Goal: Entertainment & Leisure: Consume media (video, audio)

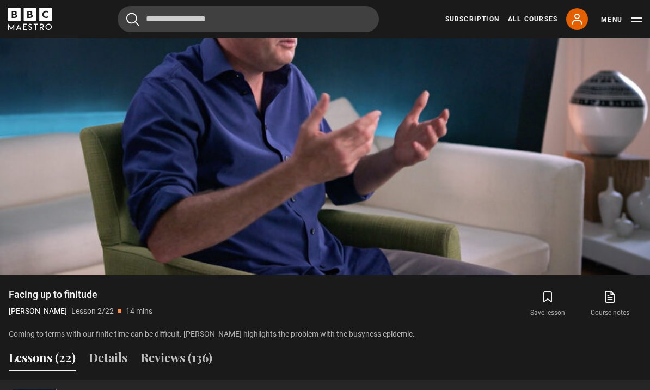
scroll to position [574, 0]
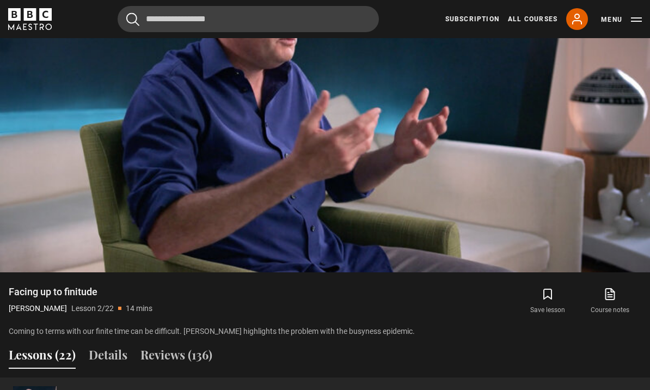
click at [243, 216] on video-js "Video Player is loading. Play Lesson Facing up to finitude 10s Skip Back 10 sec…" at bounding box center [325, 89] width 650 height 366
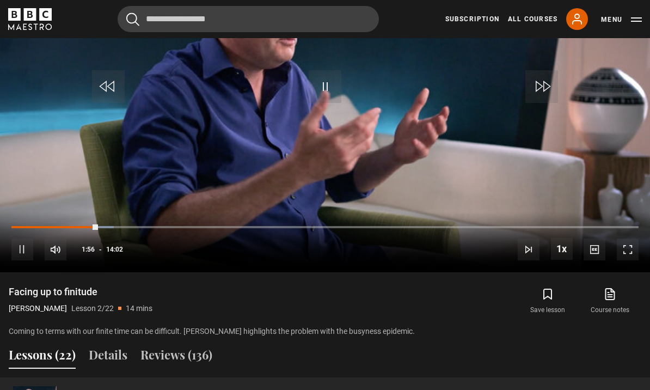
click at [59, 228] on div "Progress Bar" at bounding box center [54, 227] width 87 height 2
click at [59, 228] on div "Progress Bar" at bounding box center [35, 227] width 48 height 2
click at [69, 228] on div "Progress Bar" at bounding box center [49, 227] width 77 height 2
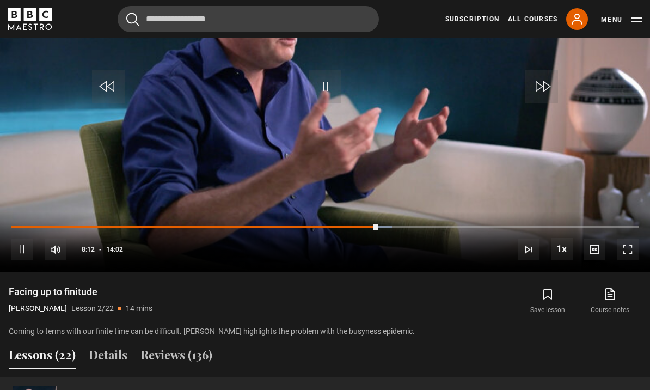
click at [287, 201] on video-js "Video Player is loading. Play Lesson Facing up to finitude 10s Skip Back 10 sec…" at bounding box center [325, 89] width 650 height 366
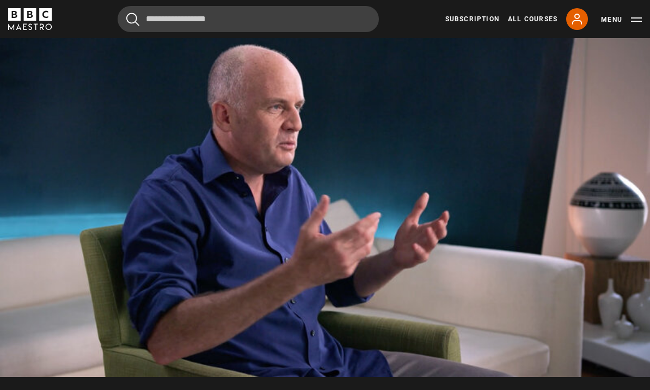
scroll to position [522, 0]
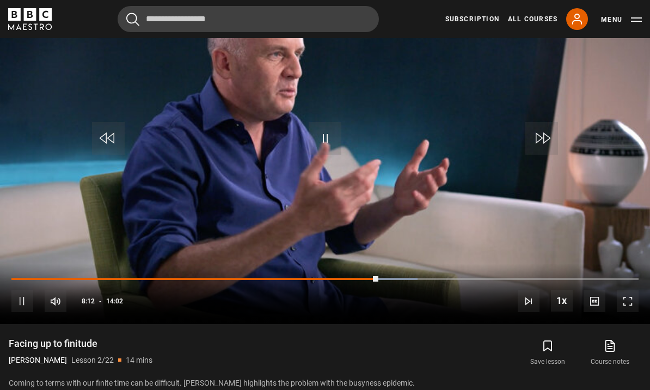
click at [541, 257] on video-js "Video Player is loading. Play Lesson Facing up to finitude 10s Skip Back 10 sec…" at bounding box center [325, 142] width 650 height 366
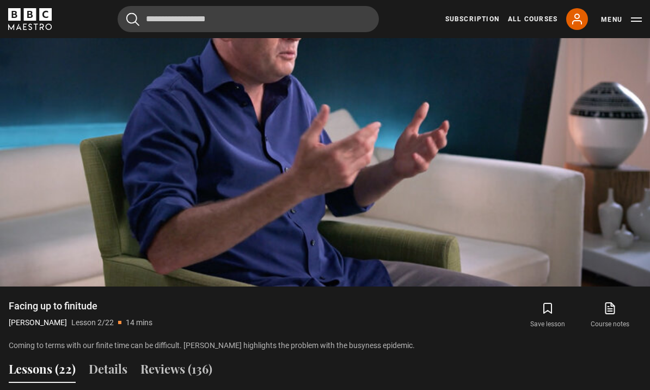
scroll to position [560, 0]
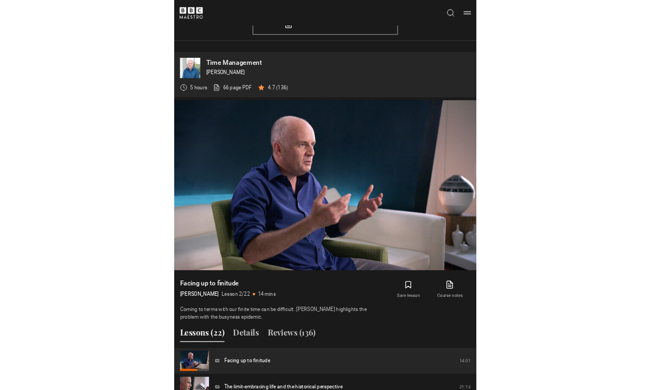
scroll to position [523, 0]
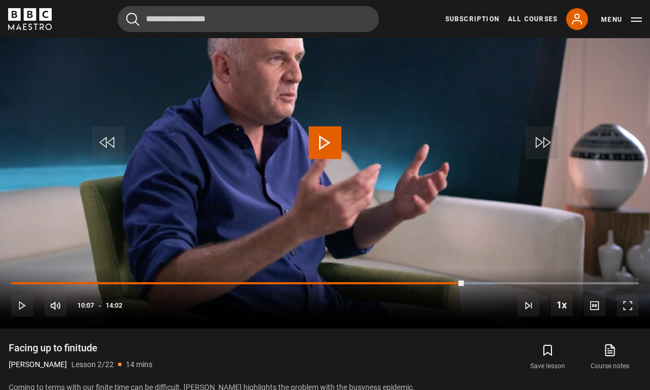
click at [328, 159] on span "Video Player" at bounding box center [325, 142] width 33 height 33
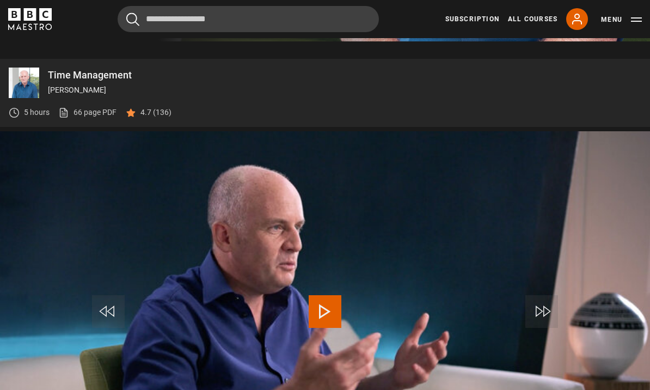
scroll to position [353, 0]
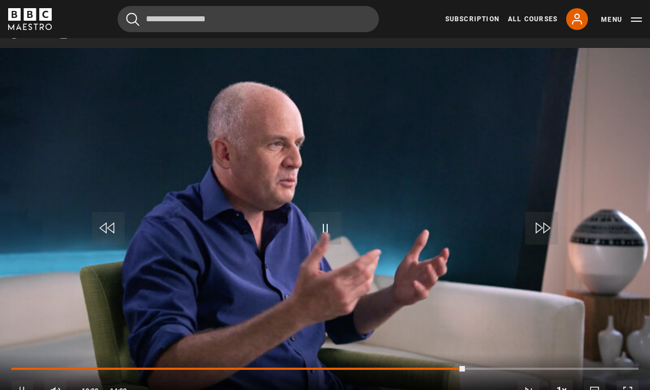
scroll to position [494, 0]
